Goal: Task Accomplishment & Management: Manage account settings

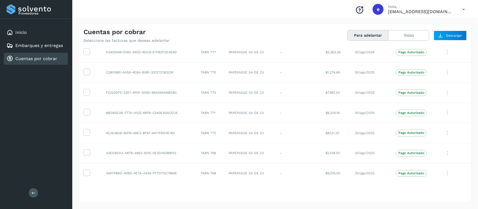
scroll to position [1044, 0]
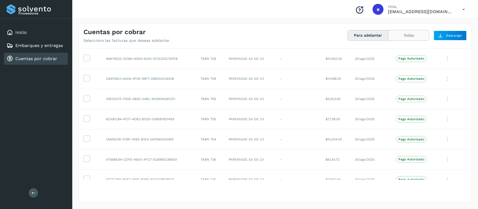
click at [409, 36] on button "Todas" at bounding box center [408, 35] width 41 height 10
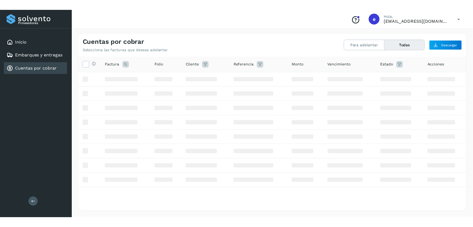
scroll to position [0, 0]
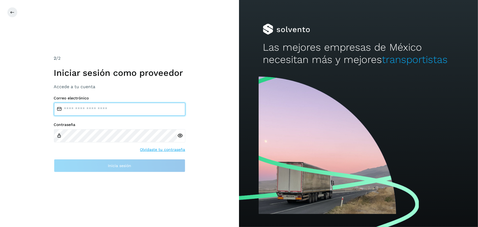
click at [129, 110] on input "email" at bounding box center [119, 109] width 131 height 13
type input "**********"
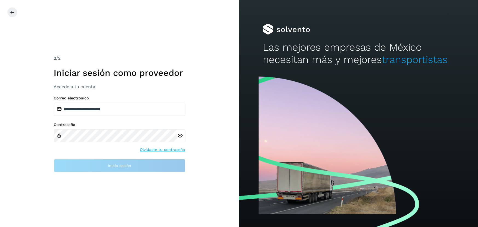
click at [178, 137] on div at bounding box center [181, 135] width 8 height 13
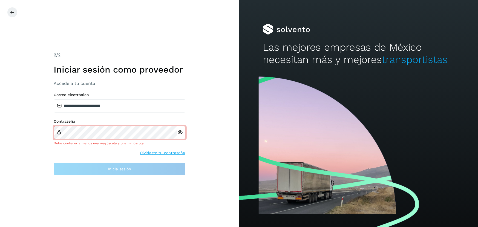
click at [179, 132] on icon at bounding box center [180, 132] width 6 height 6
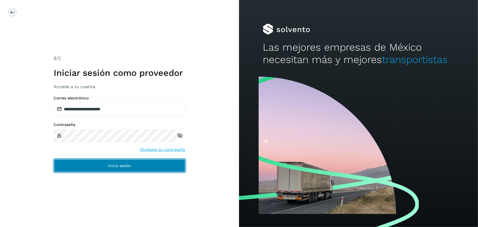
click at [129, 168] on button "Inicia sesión" at bounding box center [119, 165] width 131 height 13
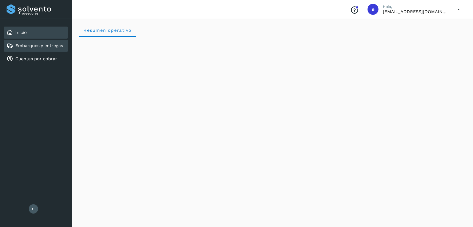
click at [53, 42] on div "Embarques y entregas" at bounding box center [35, 45] width 56 height 7
click at [37, 44] on link "Embarques y entregas" at bounding box center [39, 45] width 48 height 5
click at [27, 44] on link "Embarques y entregas" at bounding box center [39, 45] width 48 height 5
click at [50, 44] on link "Embarques y entregas" at bounding box center [39, 45] width 48 height 5
click at [39, 46] on link "Embarques y entregas" at bounding box center [39, 45] width 48 height 5
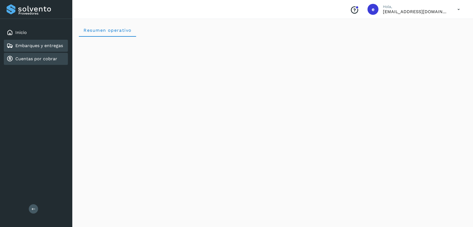
click at [27, 58] on link "Cuentas por cobrar" at bounding box center [36, 58] width 42 height 5
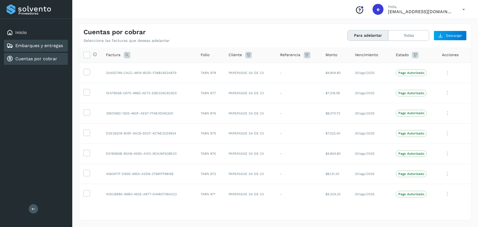
click at [39, 43] on link "Embarques y entregas" at bounding box center [39, 45] width 48 height 5
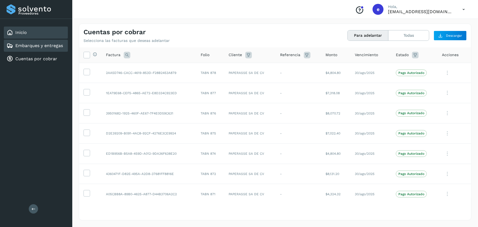
click at [43, 33] on div "Inicio" at bounding box center [36, 33] width 64 height 12
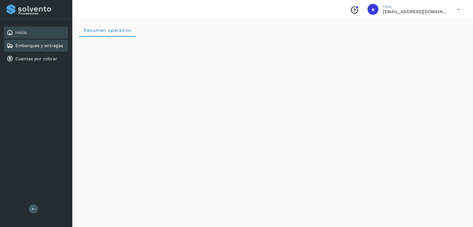
click at [35, 42] on div "Embarques y entregas" at bounding box center [35, 45] width 56 height 7
click at [35, 33] on div "Inicio" at bounding box center [36, 33] width 64 height 12
click at [41, 45] on link "Embarques y entregas" at bounding box center [39, 45] width 48 height 5
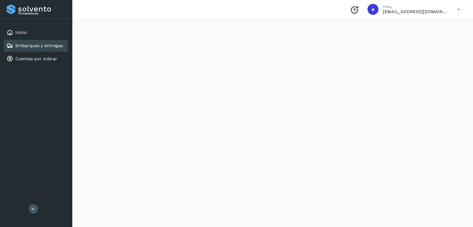
scroll to position [470, 0]
click at [30, 30] on div "Inicio" at bounding box center [36, 33] width 64 height 12
